Goal: Task Accomplishment & Management: Use online tool/utility

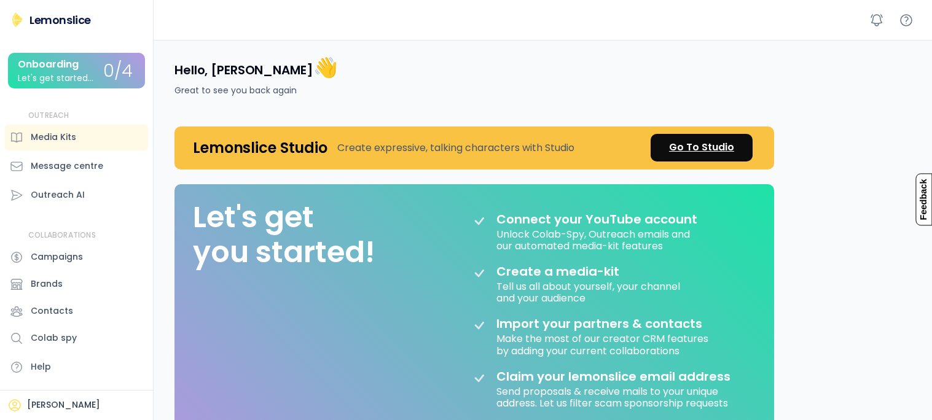
click at [736, 140] on link "Go To Studio" at bounding box center [702, 148] width 102 height 28
click at [685, 152] on div "Go To Studio" at bounding box center [701, 147] width 65 height 15
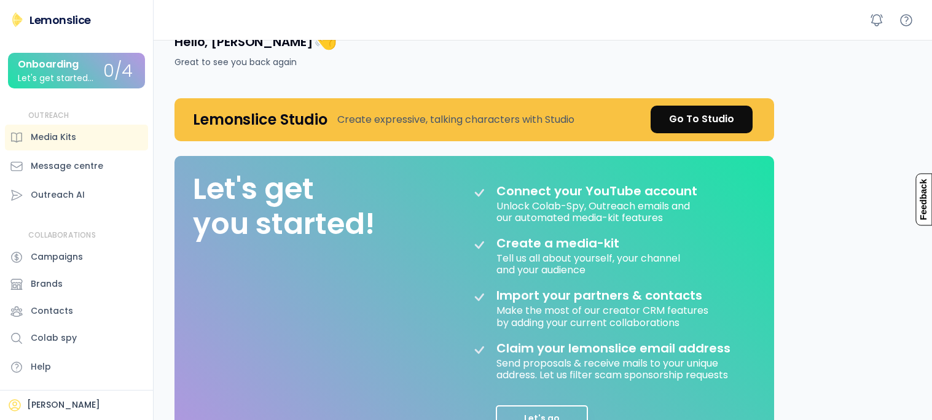
scroll to position [266, 0]
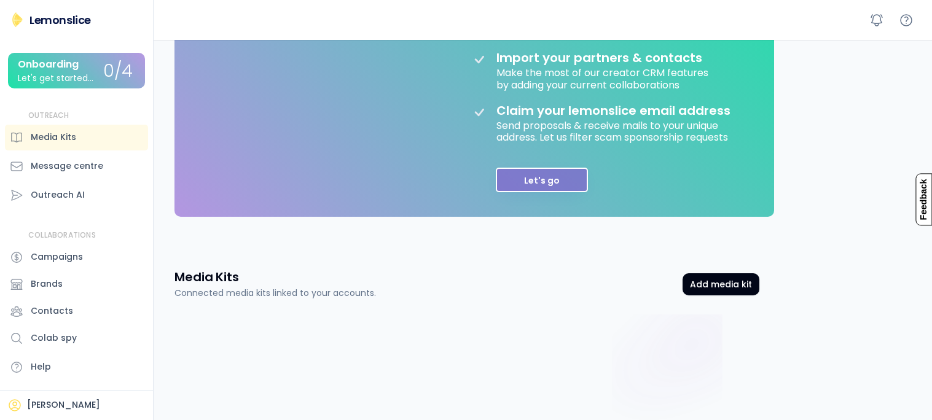
click at [556, 182] on button "Let's go" at bounding box center [542, 180] width 92 height 25
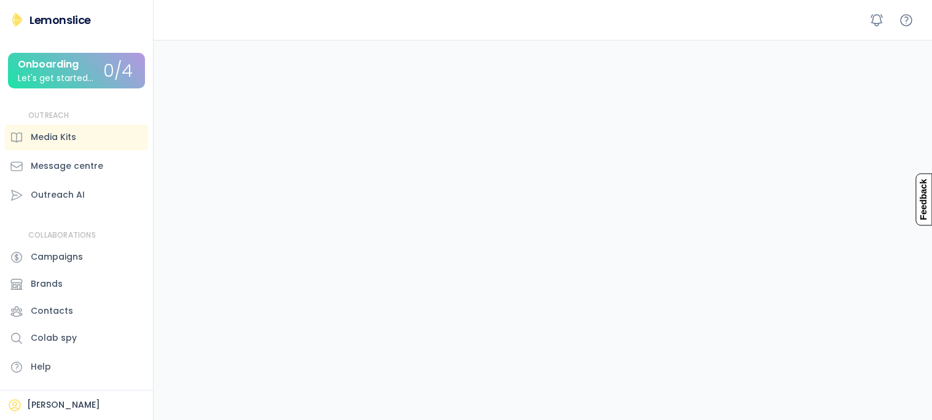
scroll to position [200, 0]
click at [74, 59] on div "Onboarding" at bounding box center [48, 64] width 61 height 11
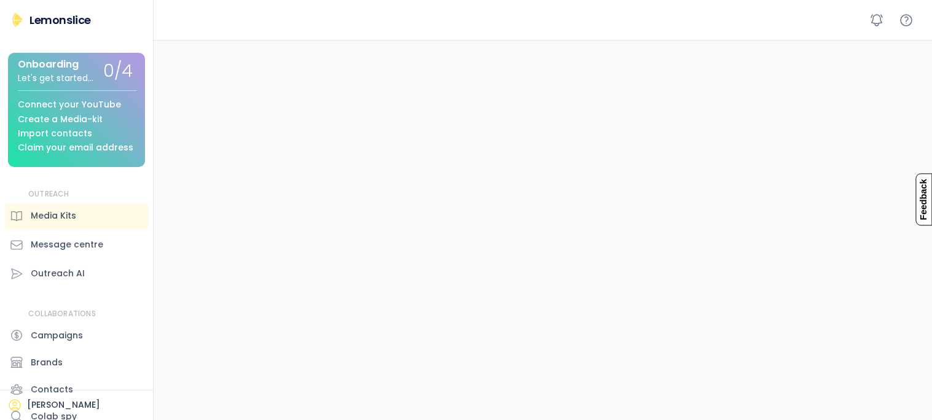
scroll to position [356, 0]
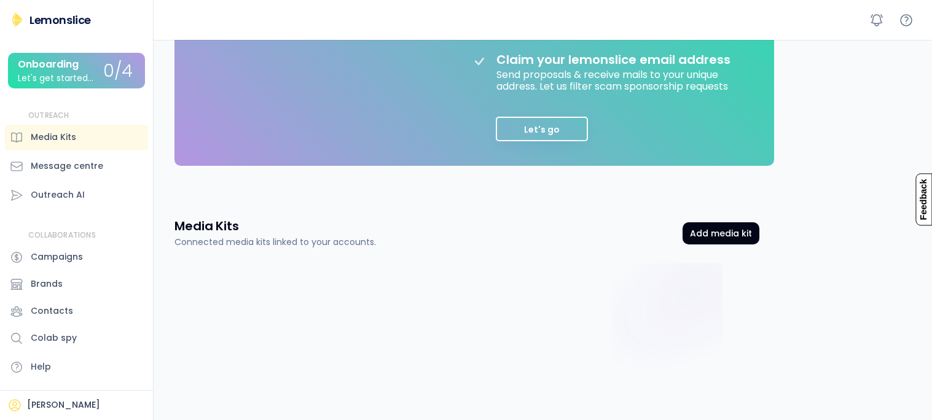
scroll to position [318, 0]
click at [98, 129] on div "Media Kits" at bounding box center [76, 138] width 143 height 26
click at [87, 140] on div "Media Kits" at bounding box center [76, 138] width 143 height 26
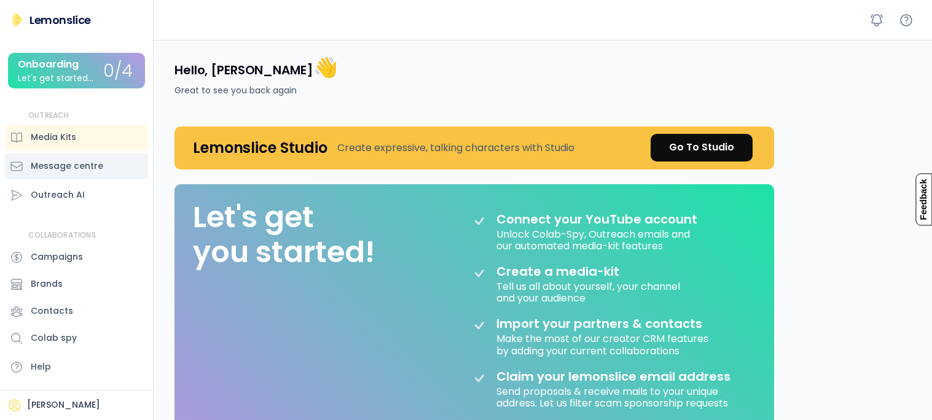
click at [85, 175] on div "Message centre" at bounding box center [76, 167] width 143 height 26
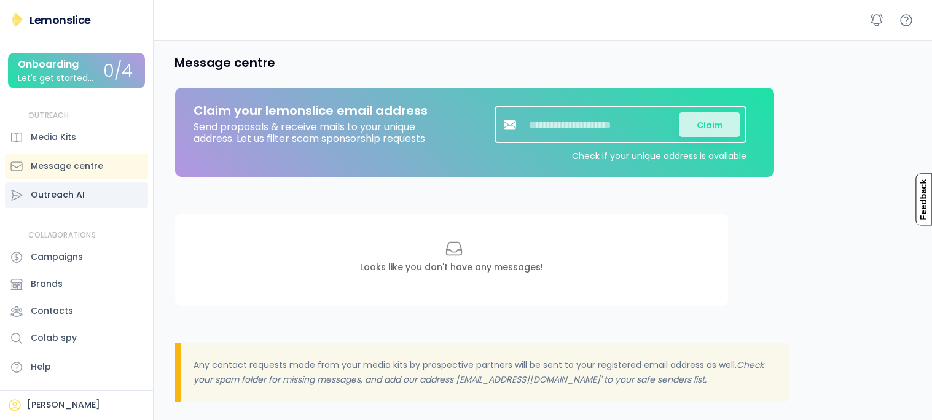
click at [90, 189] on div "Outreach AI" at bounding box center [76, 196] width 143 height 26
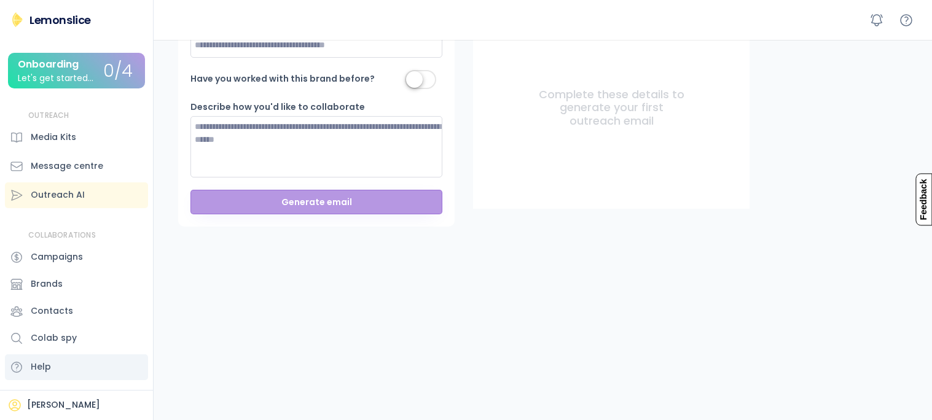
scroll to position [202, 0]
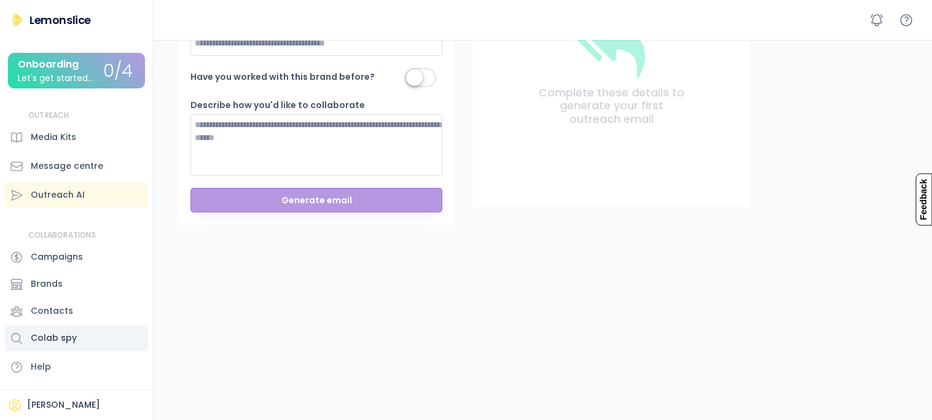
click at [66, 341] on div "Colab spy" at bounding box center [54, 338] width 46 height 13
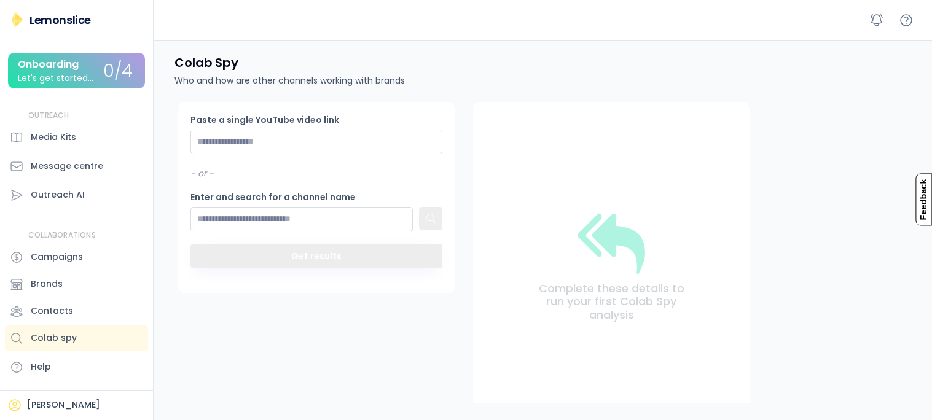
click at [33, 120] on div "OUTREACH" at bounding box center [48, 116] width 41 height 10
click at [34, 132] on div "Media Kits" at bounding box center [53, 137] width 45 height 13
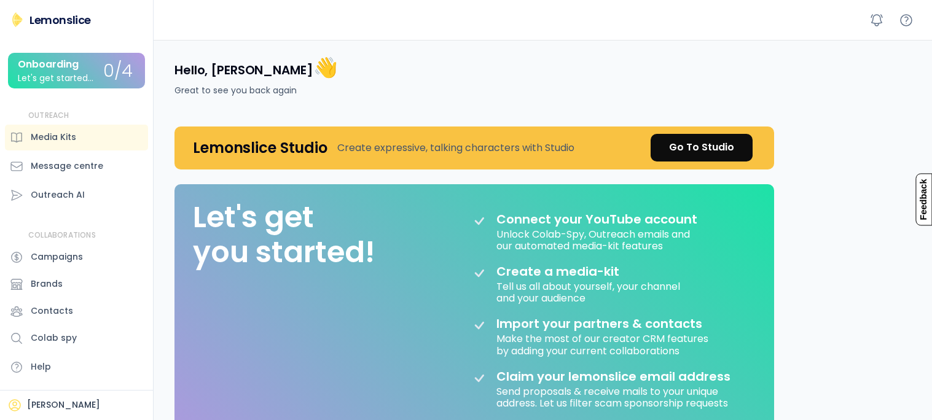
click at [89, 61] on div "Onboarding Let's get started..." at bounding box center [60, 71] width 85 height 24
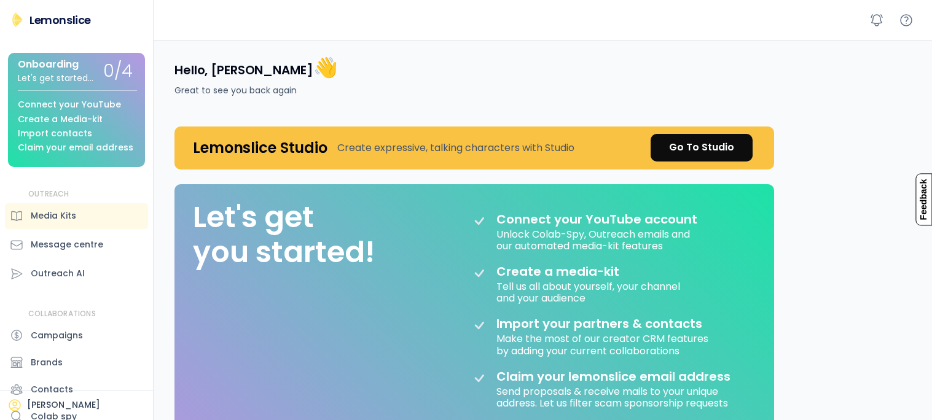
click at [94, 119] on div "Create a Media-kit" at bounding box center [60, 119] width 85 height 9
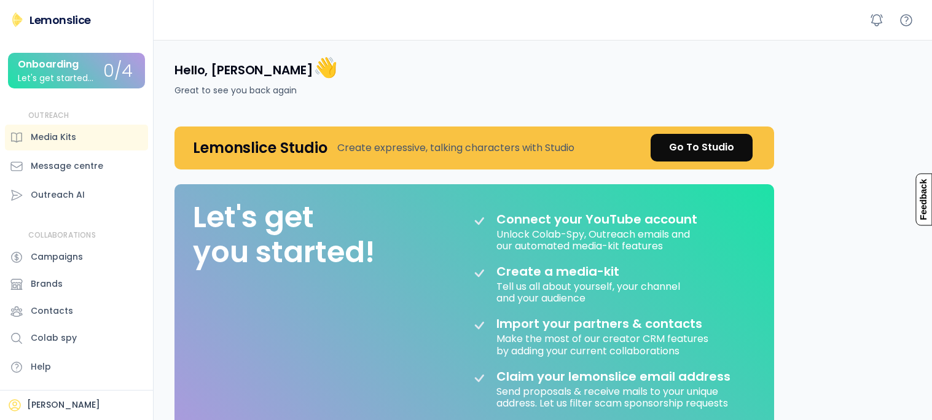
click at [99, 85] on div "Onboarding Let's get started... 0/4 Connect your YouTube Create a Media-kit Imp…" at bounding box center [76, 71] width 137 height 36
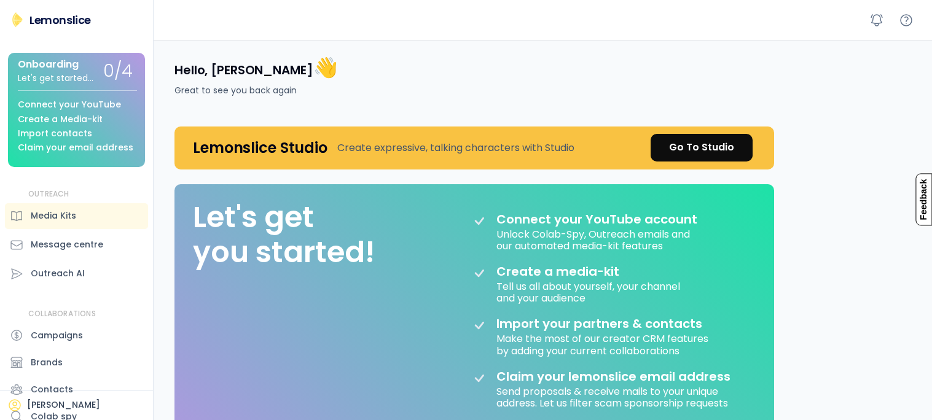
click at [100, 115] on div "Create a Media-kit" at bounding box center [60, 119] width 85 height 9
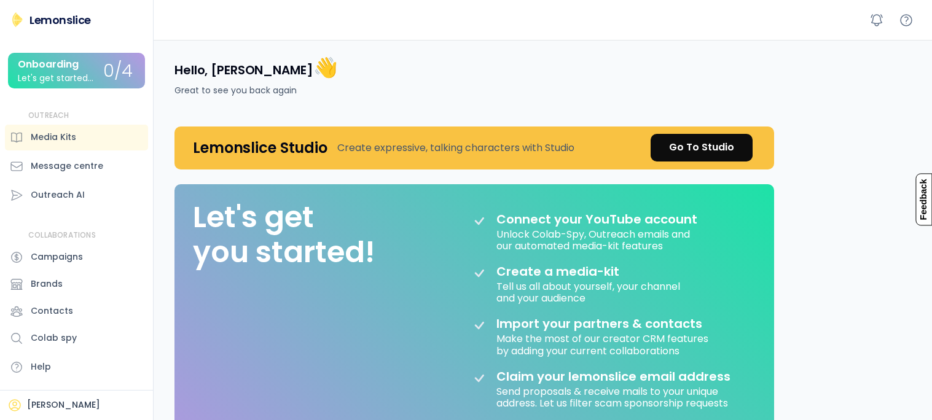
click at [97, 104] on div "Lemonslice Onboarding Let's get started... 0/4 Connect your YouTube Create a Me…" at bounding box center [76, 197] width 153 height 370
click at [916, 205] on p "Feedback" at bounding box center [924, 199] width 17 height 52
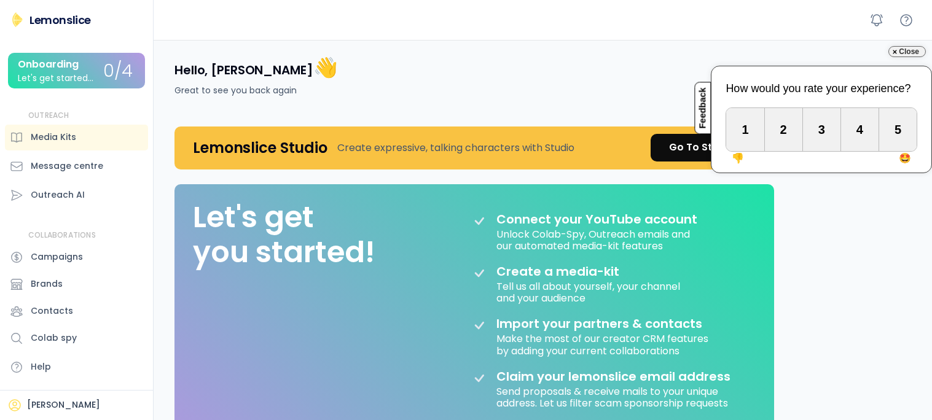
click at [819, 187] on div "Hello, Amber 👋 Great to see you back again Lemonslice Studio Create expressive,…" at bounding box center [546, 409] width 773 height 738
click at [750, 202] on div "Let's get you started! Connect your YouTube account Unlock Colab-Spy, Outreach …" at bounding box center [475, 333] width 600 height 299
click at [816, 136] on div "3" at bounding box center [822, 129] width 38 height 43
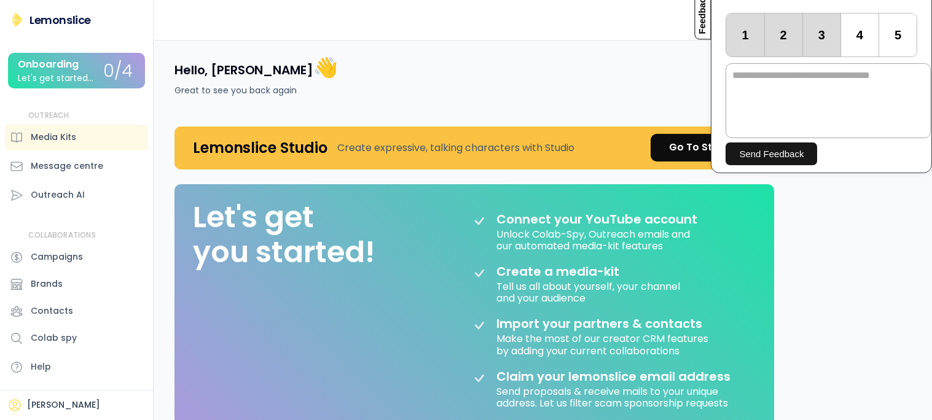
click at [650, 61] on div "Hello, Amber 👋 Great to see you back again" at bounding box center [467, 76] width 615 height 72
click at [703, 28] on p "Feedback" at bounding box center [703, 14] width 17 height 52
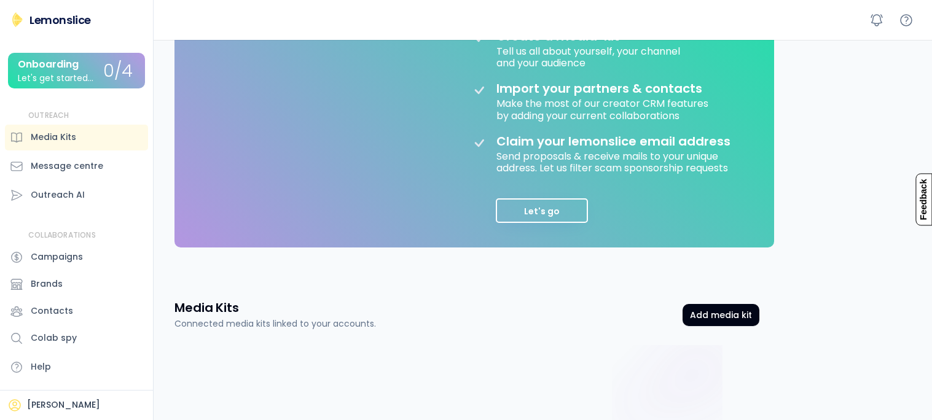
scroll to position [356, 0]
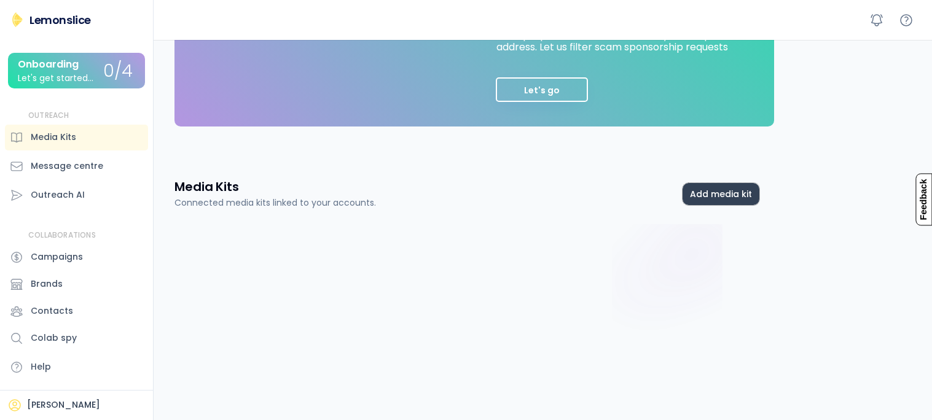
click at [741, 193] on button "Add media kit" at bounding box center [721, 194] width 77 height 22
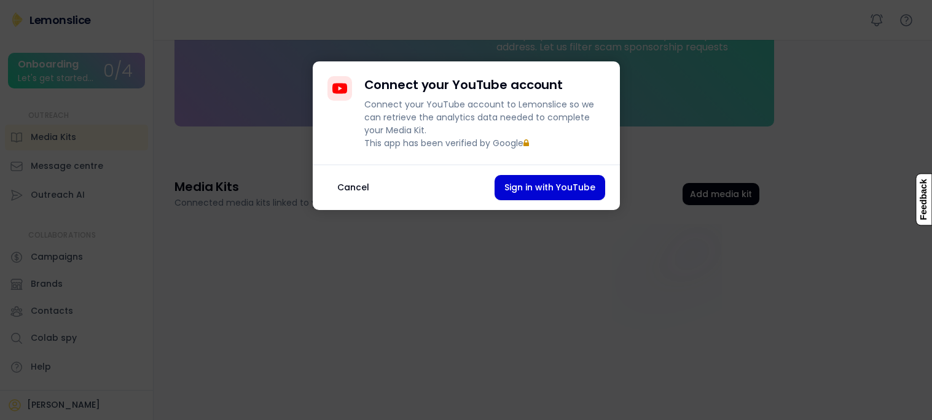
click at [337, 197] on button "Cancel" at bounding box center [354, 187] width 52 height 25
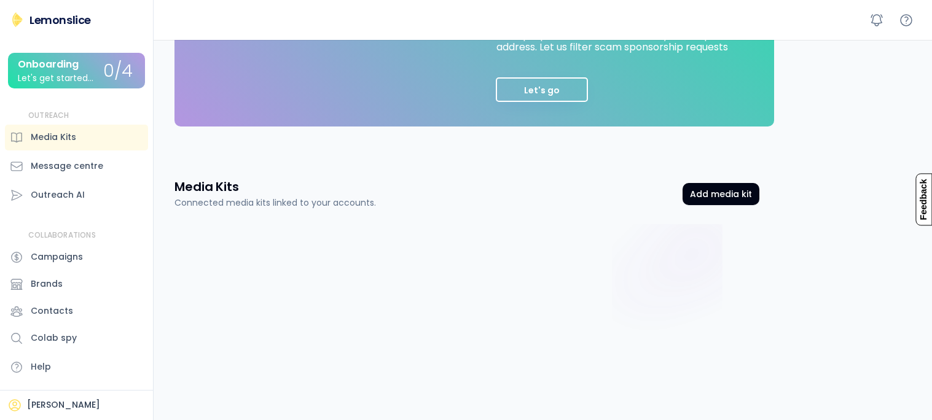
scroll to position [0, 0]
